Goal: Task Accomplishment & Management: Understand process/instructions

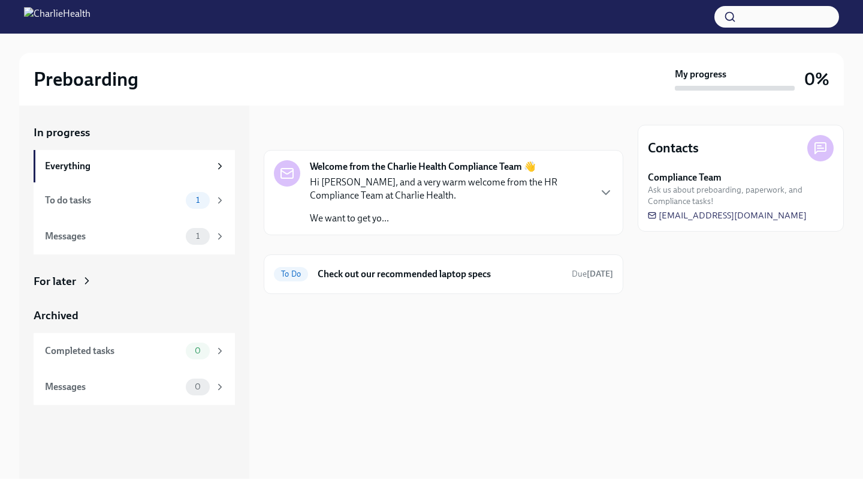
click at [471, 203] on div "Hi [PERSON_NAME], and a very warm welcome from the HR Compliance Team at Charli…" at bounding box center [449, 200] width 279 height 49
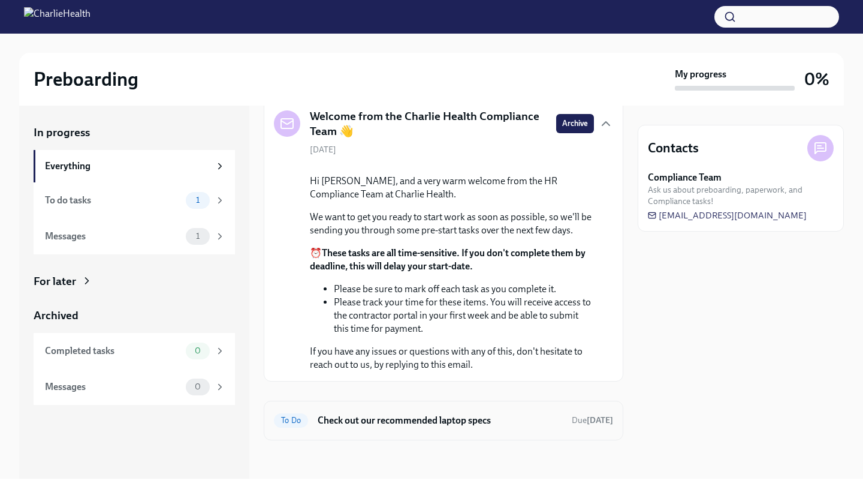
click at [356, 425] on h6 "Check out our recommended laptop specs" at bounding box center [440, 420] width 245 height 13
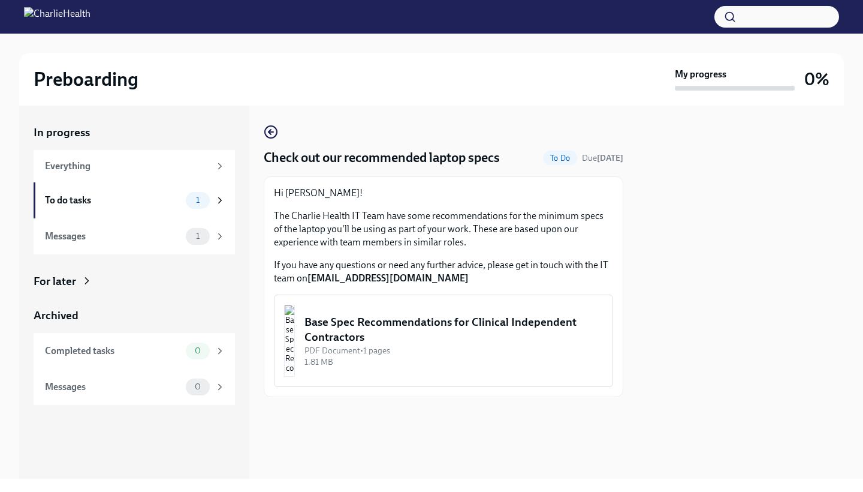
click at [397, 342] on div "Base Spec Recommendations for Clinical Independent Contractors" at bounding box center [454, 329] width 299 height 31
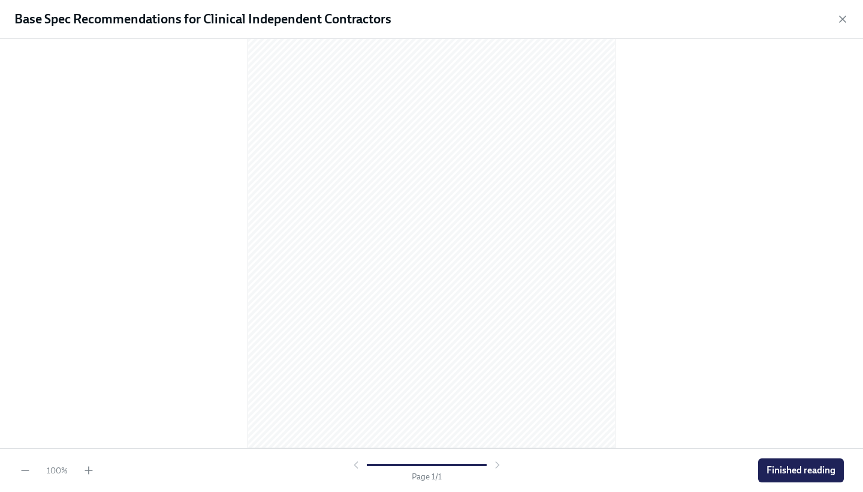
scroll to position [86, 0]
click at [781, 471] on span "Finished reading" at bounding box center [801, 470] width 69 height 12
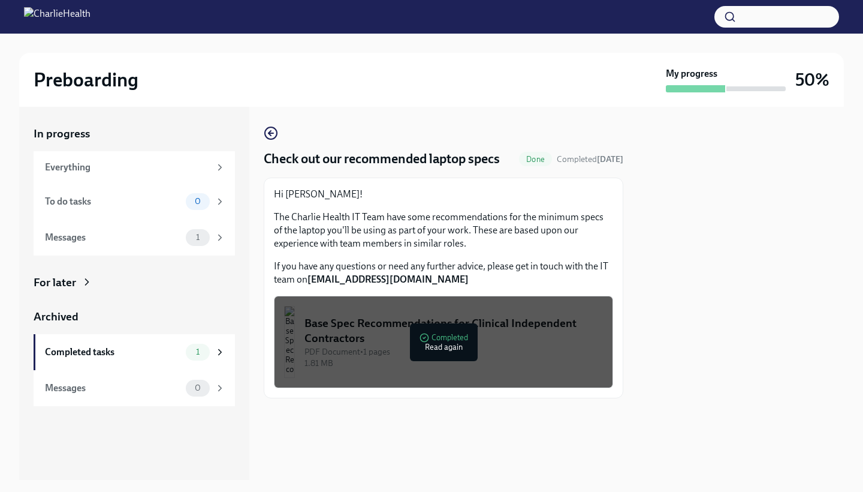
scroll to position [0, 0]
click at [167, 241] on div "Messages" at bounding box center [113, 237] width 136 height 13
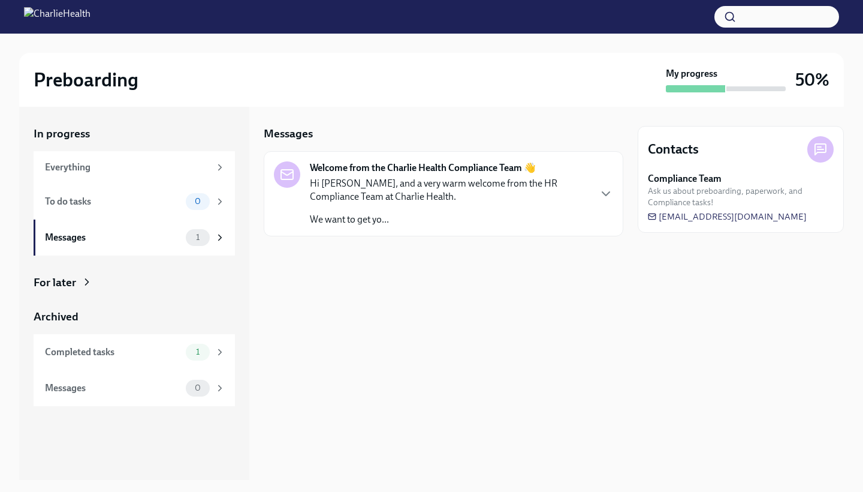
click at [478, 211] on div "Hi [PERSON_NAME], and a very warm welcome from the HR Compliance Team at Charli…" at bounding box center [449, 201] width 279 height 49
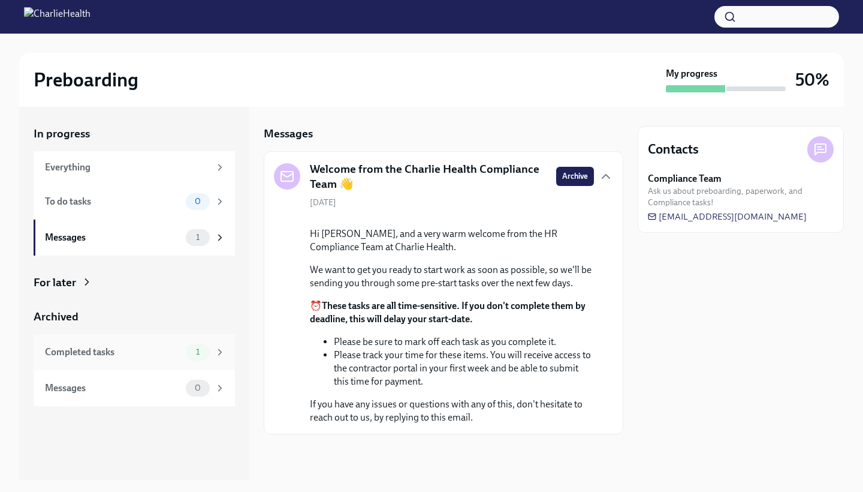
click at [167, 350] on div "Completed tasks" at bounding box center [113, 351] width 136 height 13
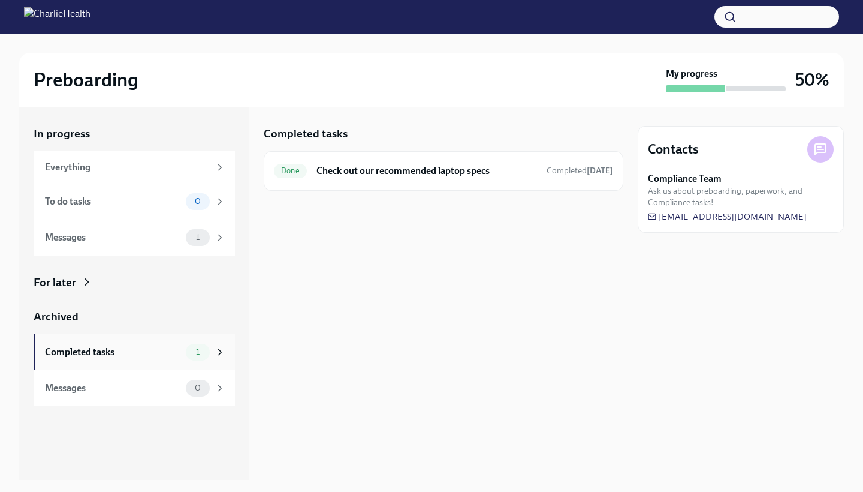
click at [113, 351] on div "Completed tasks" at bounding box center [113, 351] width 136 height 13
click at [224, 351] on icon at bounding box center [220, 352] width 11 height 11
click at [219, 353] on icon at bounding box center [220, 352] width 11 height 11
click at [122, 387] on div "Messages" at bounding box center [113, 387] width 136 height 13
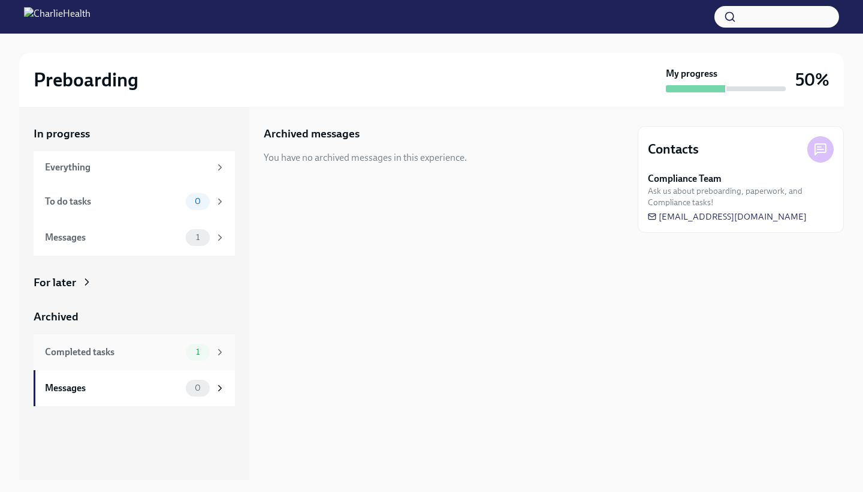
click at [127, 351] on div "Completed tasks" at bounding box center [113, 351] width 136 height 13
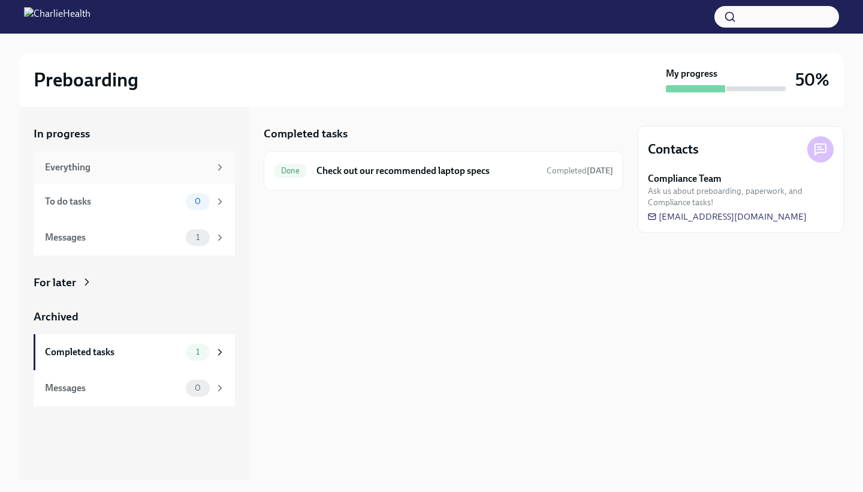
click at [123, 164] on div "Everything" at bounding box center [127, 167] width 165 height 13
